Goal: Transaction & Acquisition: Download file/media

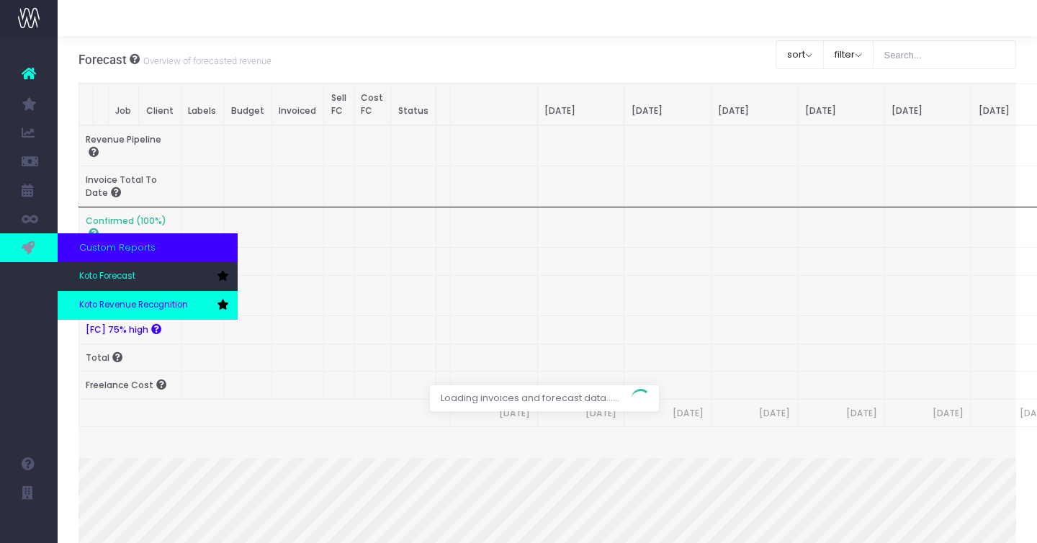
click at [94, 297] on link "Koto Revenue Recognition" at bounding box center [148, 305] width 180 height 29
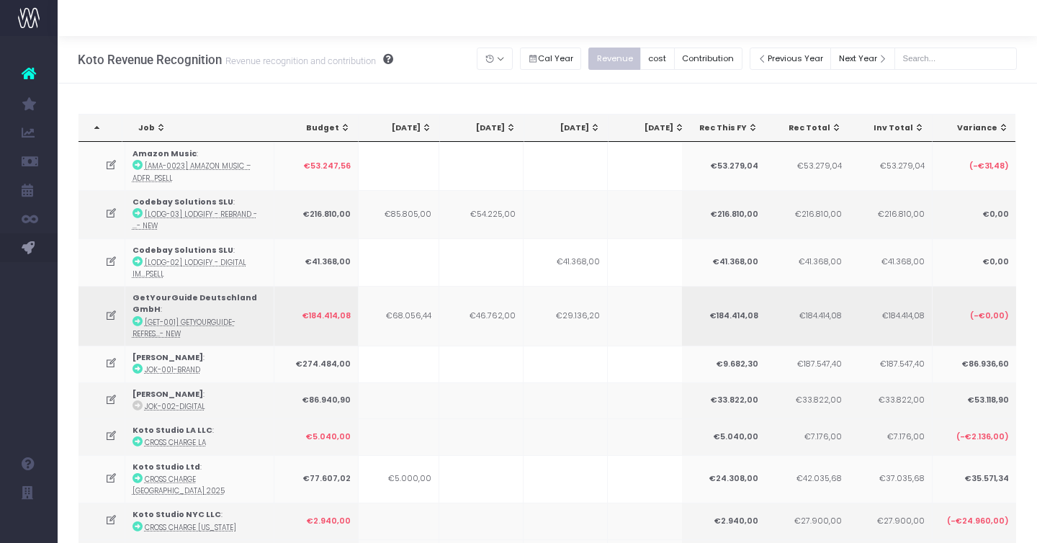
click at [572, 294] on td "€29.136,20" at bounding box center [565, 316] width 84 height 60
click at [709, 52] on button "Contribution" at bounding box center [708, 59] width 68 height 22
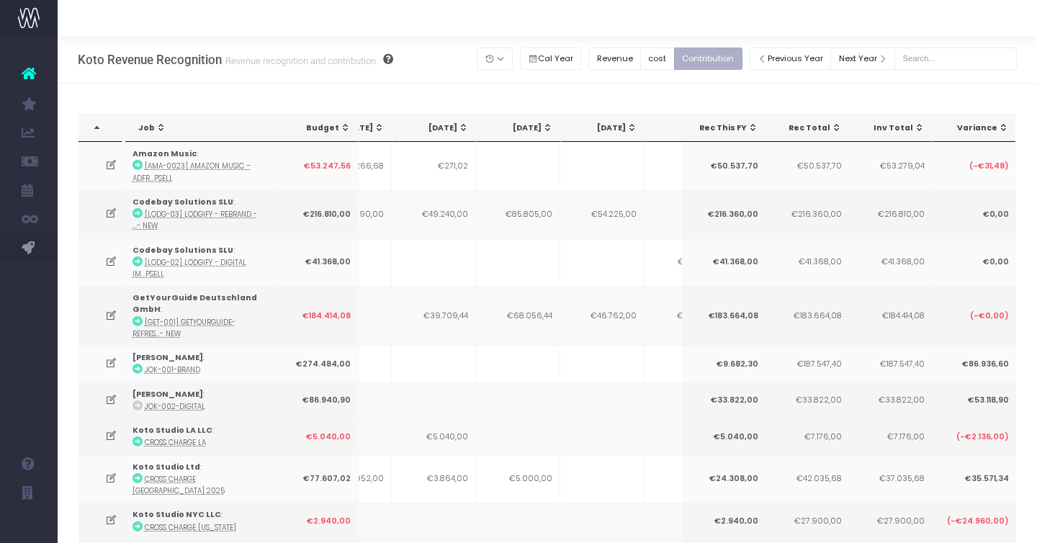
scroll to position [0, 241]
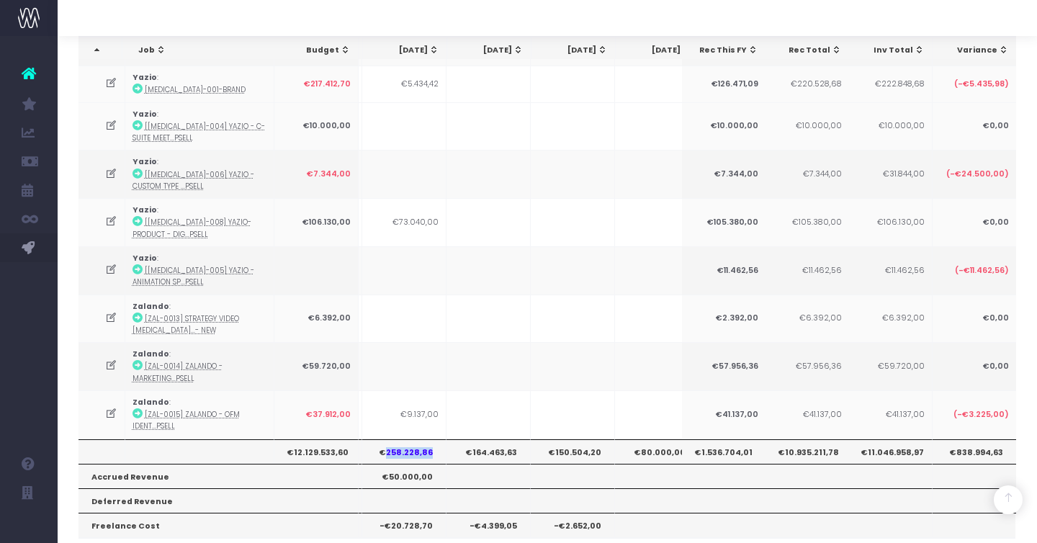
drag, startPoint x: 388, startPoint y: 405, endPoint x: 433, endPoint y: 408, distance: 45.5
click at [433, 439] on th "€258.228,86" at bounding box center [404, 451] width 84 height 24
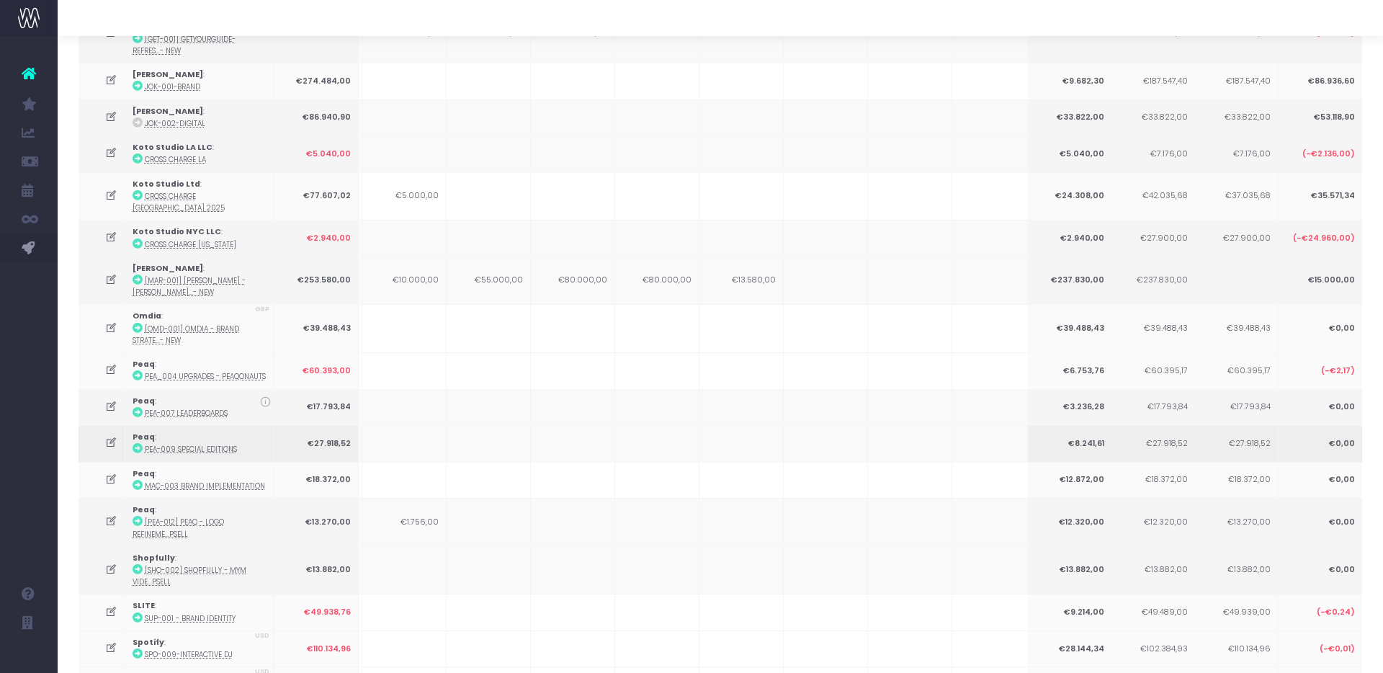
scroll to position [0, 0]
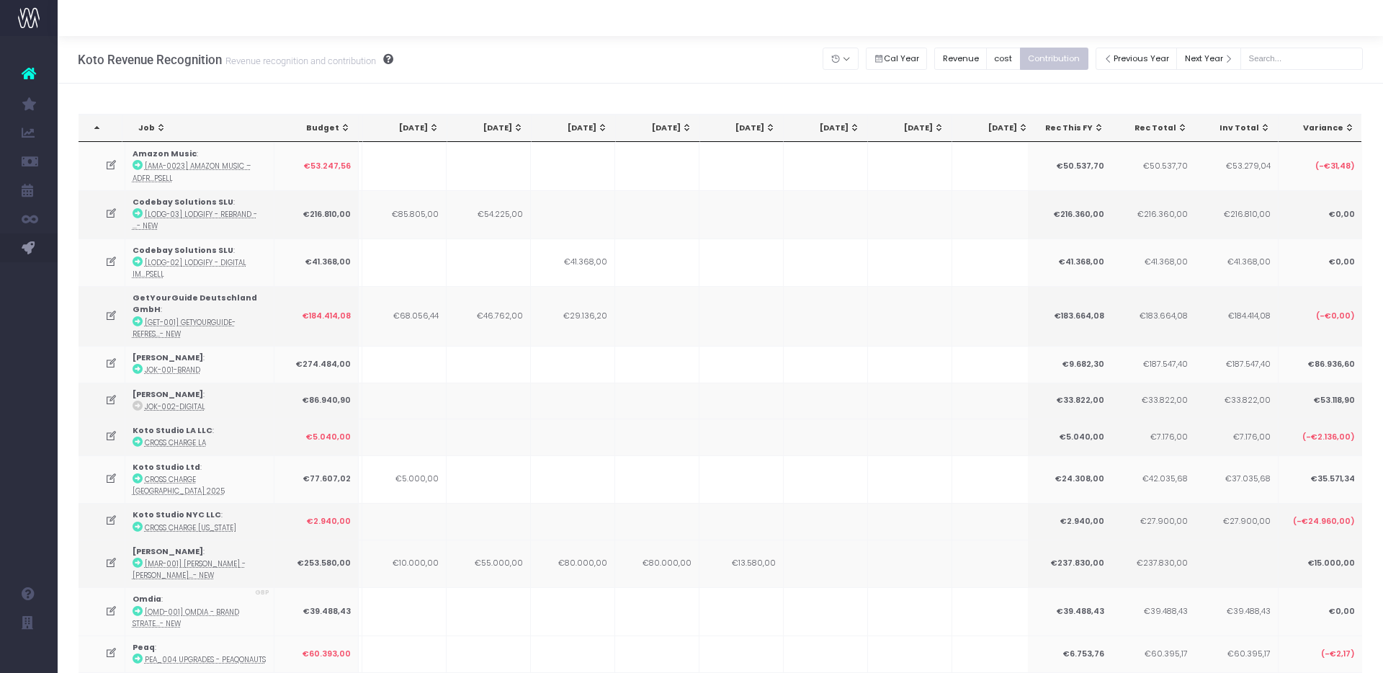
click at [911, 46] on div "Cal Year" at bounding box center [900, 59] width 69 height 30
click at [881, 71] on div "Cal Year" at bounding box center [900, 59] width 69 height 30
click at [905, 58] on button "Cal Year" at bounding box center [897, 59] width 62 height 22
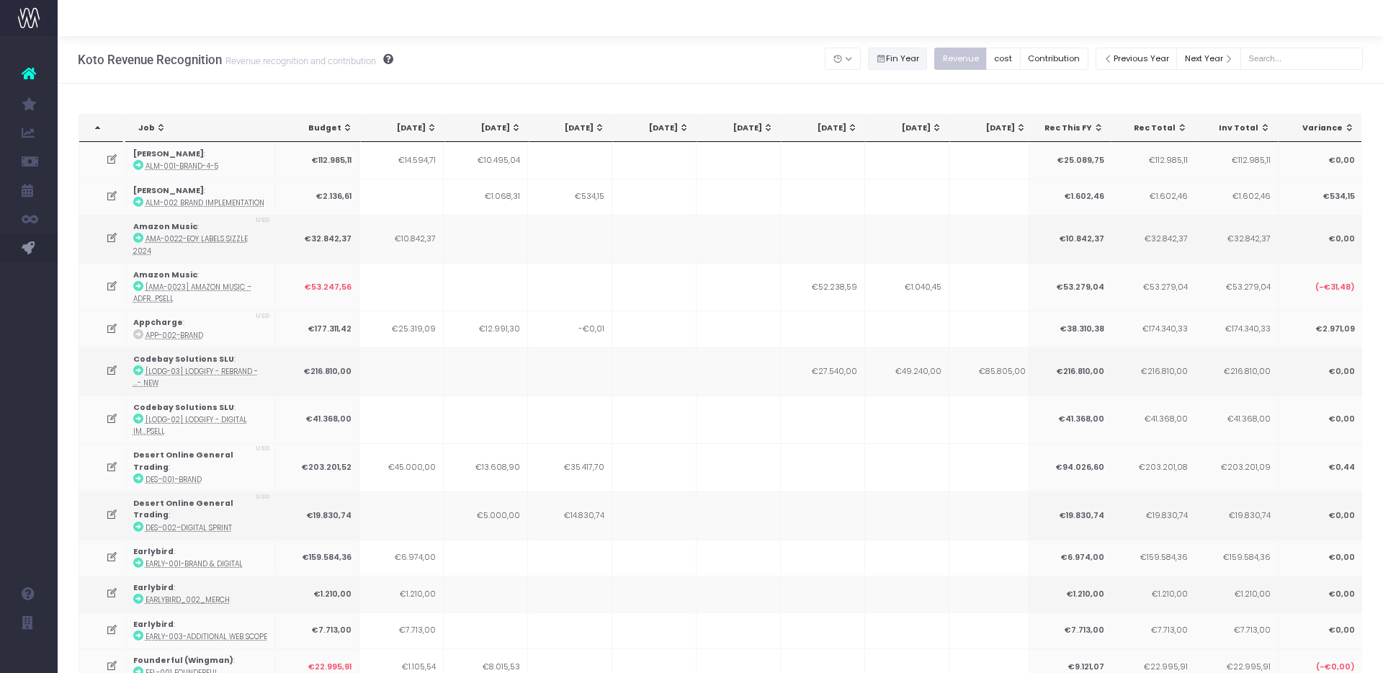
click at [886, 59] on icon "Small button group" at bounding box center [881, 59] width 10 height 0
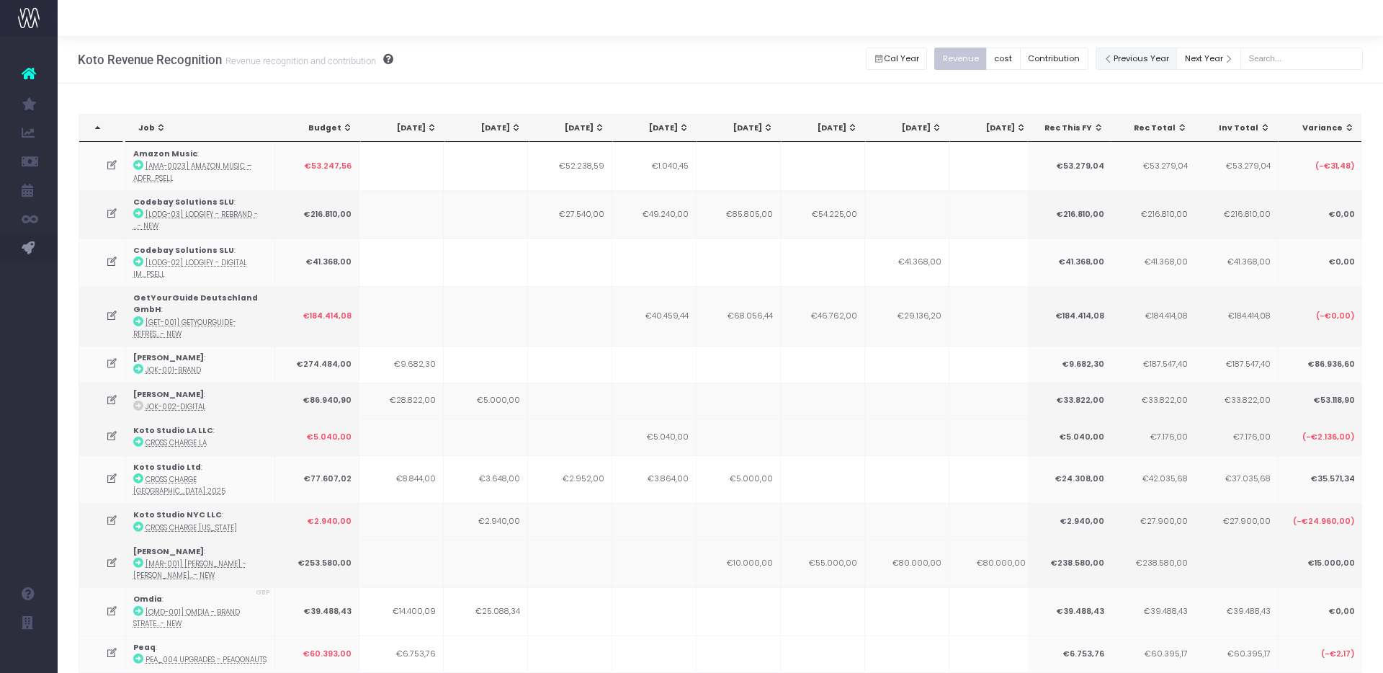
click at [1156, 57] on button "Previous Year" at bounding box center [1136, 59] width 82 height 22
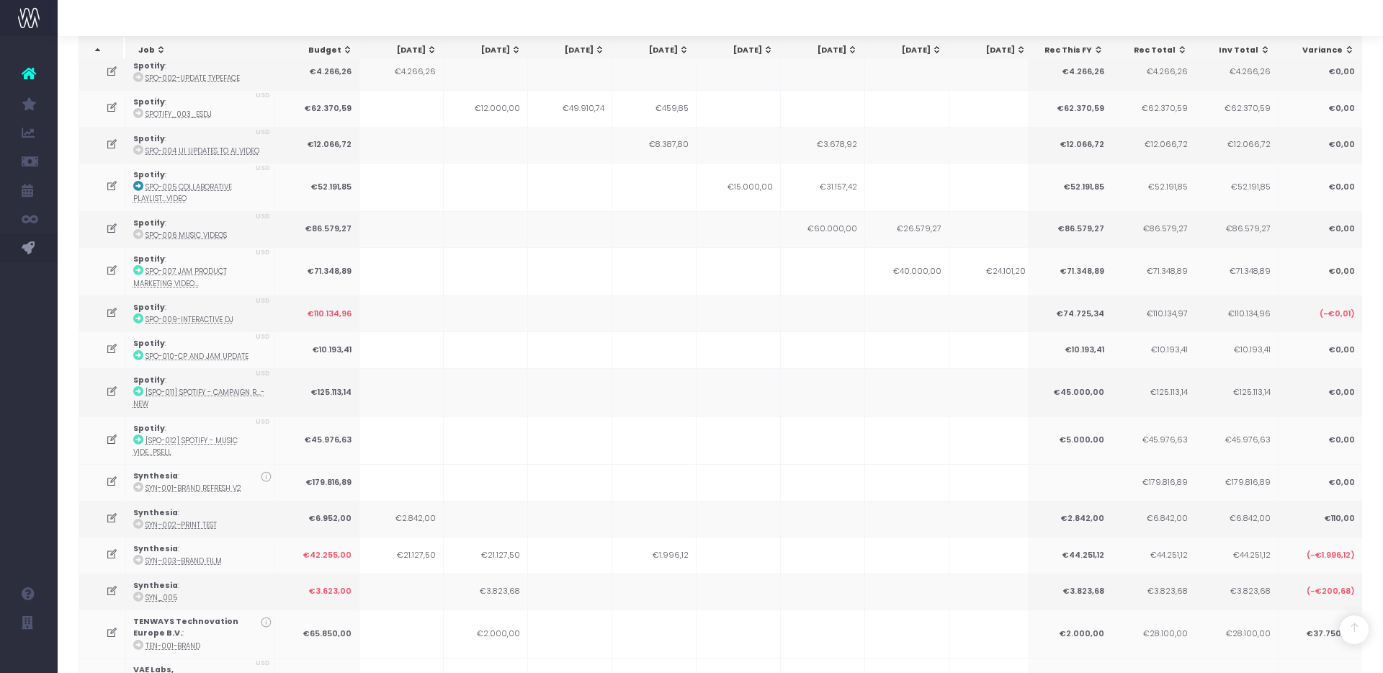
scroll to position [2390, 0]
